Goal: Task Accomplishment & Management: Manage account settings

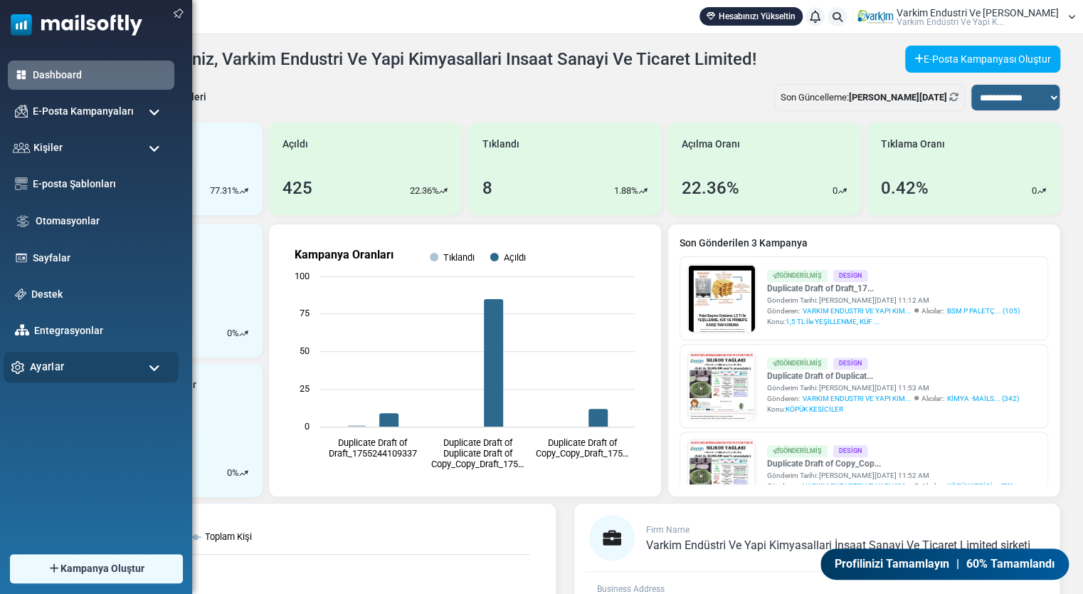
click at [100, 372] on div "Ayarlar" at bounding box center [91, 367] width 175 height 31
click at [98, 359] on div "Ayarlar" at bounding box center [91, 367] width 175 height 31
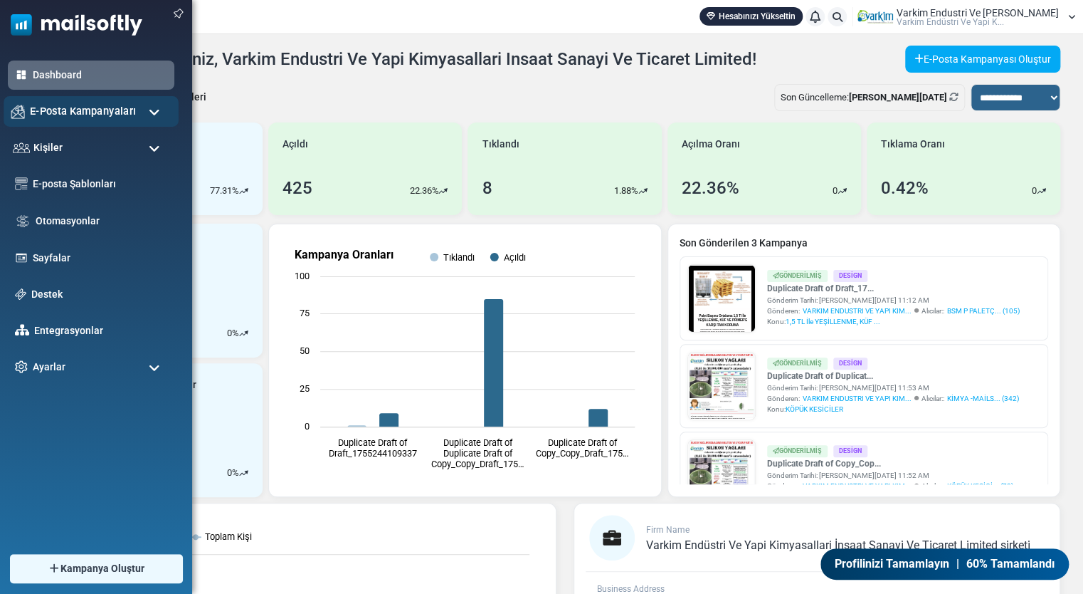
click at [28, 112] on div "E-Posta Kampanyaları" at bounding box center [91, 111] width 175 height 31
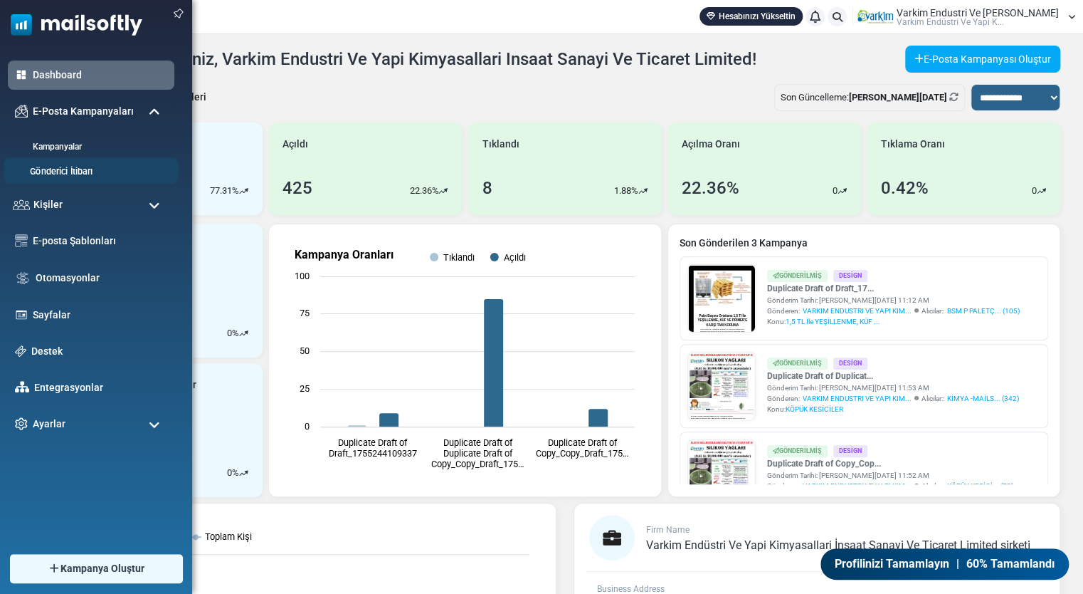
click at [43, 166] on link "Gönderici İtibarı" at bounding box center [89, 172] width 171 height 14
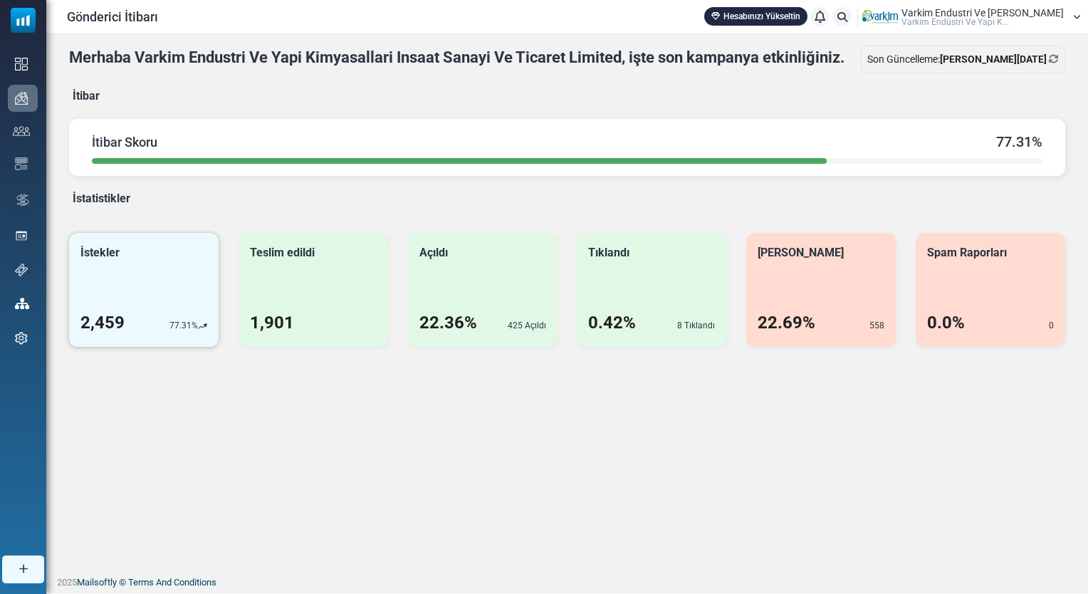
click at [132, 289] on div "İstekler 2,459 77.31%" at bounding box center [143, 290] width 149 height 114
click at [288, 289] on div "Teslim edildi 1,901" at bounding box center [312, 290] width 149 height 114
click at [447, 275] on div "Açıldı 22.36% 425 Açıldı" at bounding box center [482, 290] width 149 height 114
click at [624, 275] on div "Tıklandı 0.42% 8 Tıklandı" at bounding box center [651, 290] width 149 height 114
click at [968, 287] on div "Spam Raporları 0.0% 0" at bounding box center [989, 290] width 149 height 114
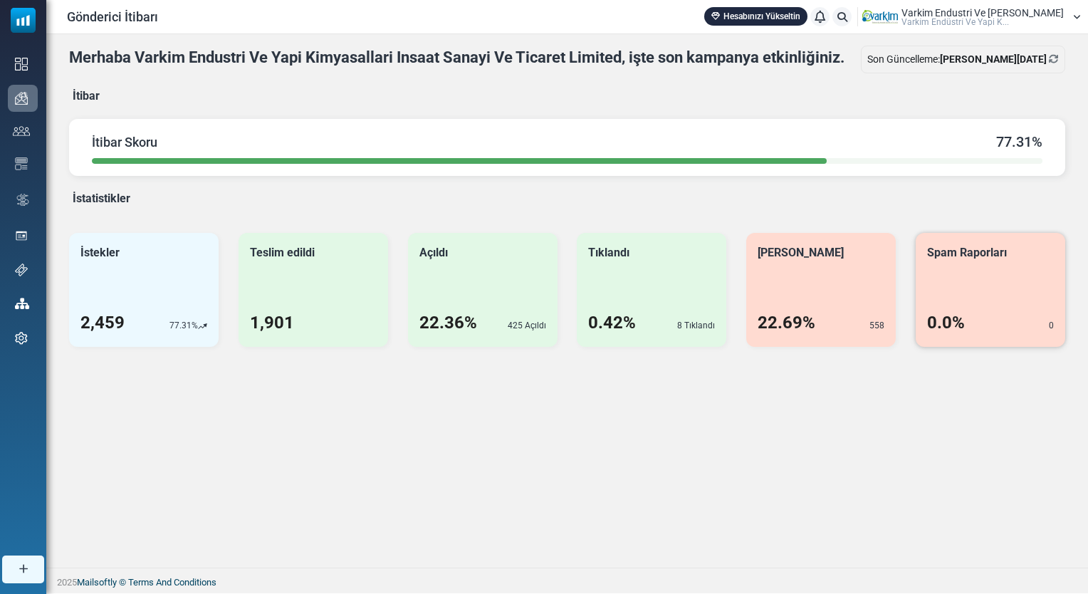
click at [968, 287] on div "Spam Raporları 0.0% 0" at bounding box center [989, 290] width 149 height 114
click at [841, 298] on div "Geri Dönmeler 22.69% 558" at bounding box center [820, 290] width 149 height 114
click at [441, 488] on div "Merhaba Varkim Endustri Ve Yapi Kimyasallari Insaat Sanayi Ve Ticaret Limited, …" at bounding box center [566, 300] width 1041 height 533
click at [1027, 319] on div "0.0% 0" at bounding box center [990, 323] width 127 height 26
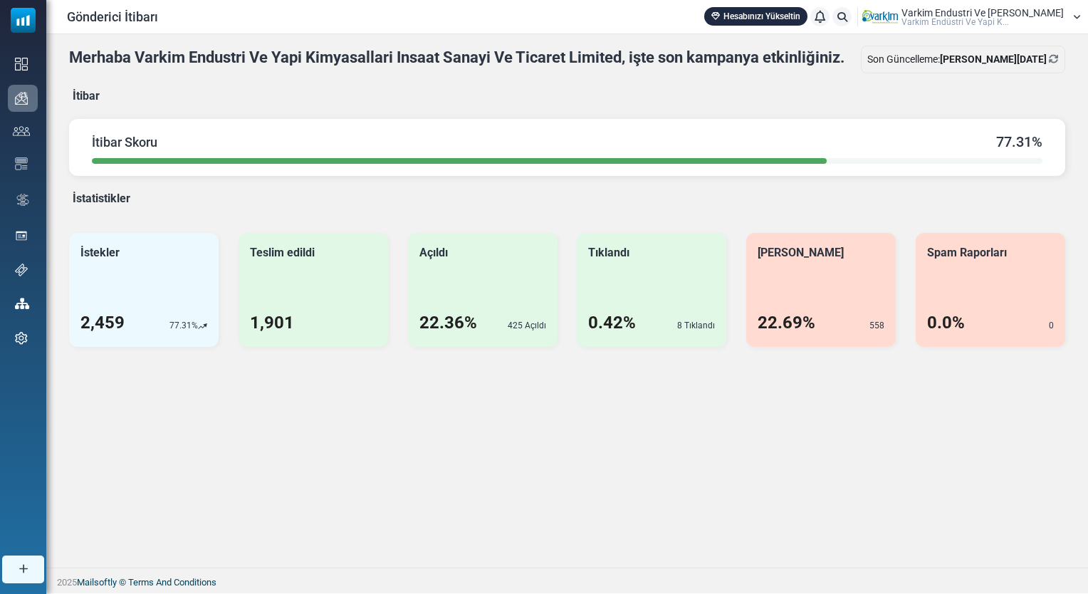
click at [723, 417] on div "Merhaba Varkim Endustri Ve Yapi Kimyasallari Insaat Sanayi Ve Ticaret Limited, …" at bounding box center [566, 300] width 1041 height 533
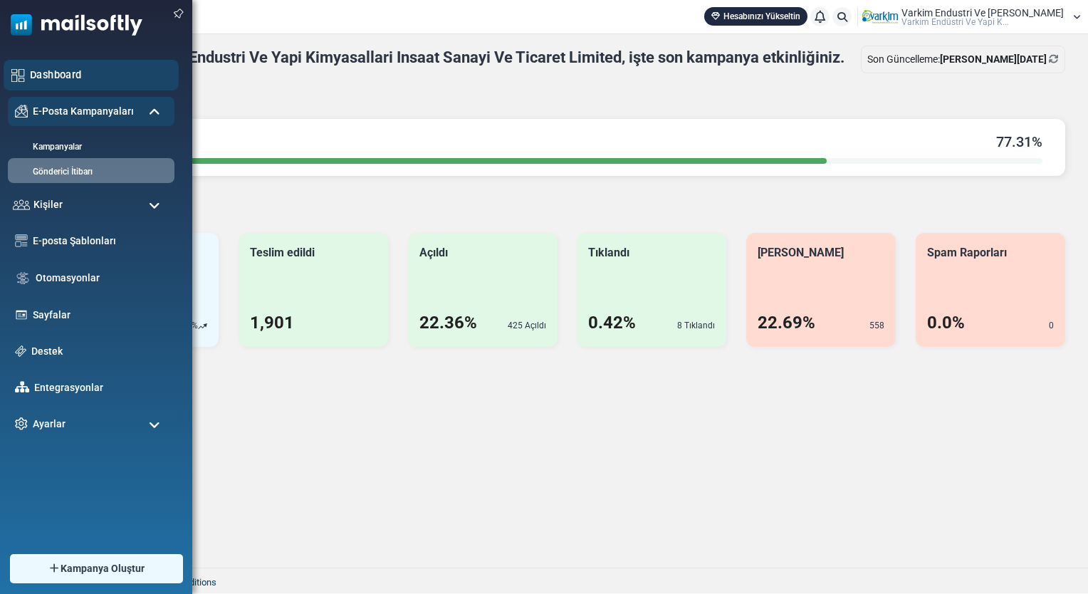
click at [28, 68] on div "Dashboard" at bounding box center [91, 75] width 175 height 31
click at [65, 31] on img at bounding box center [71, 21] width 142 height 43
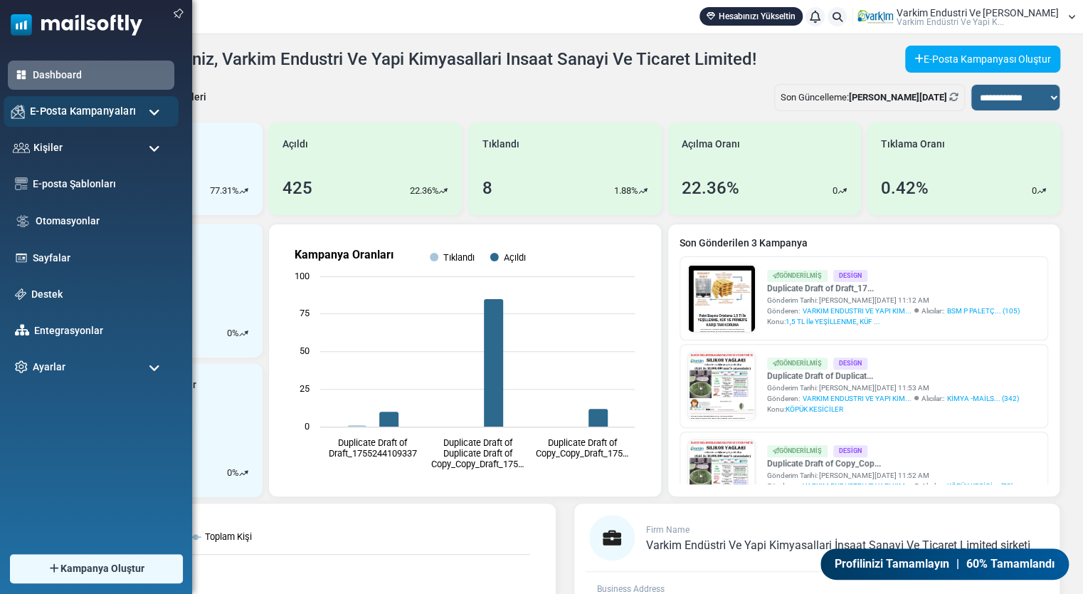
click at [48, 118] on span "E-Posta Kampanyaları" at bounding box center [83, 111] width 106 height 16
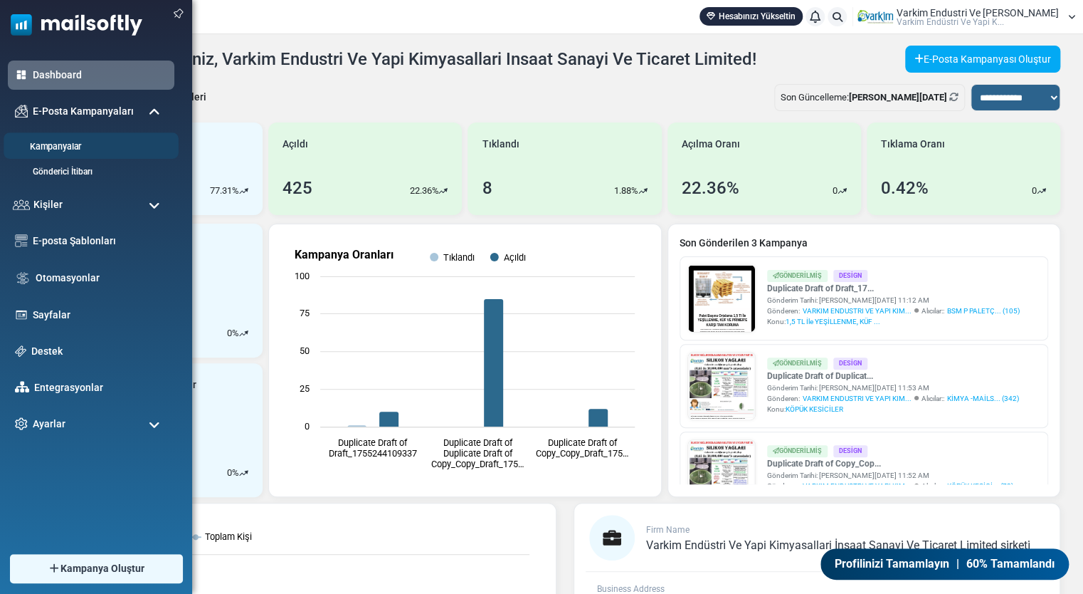
click at [63, 141] on link "Kampanyalar" at bounding box center [89, 147] width 171 height 14
